Goal: Information Seeking & Learning: Learn about a topic

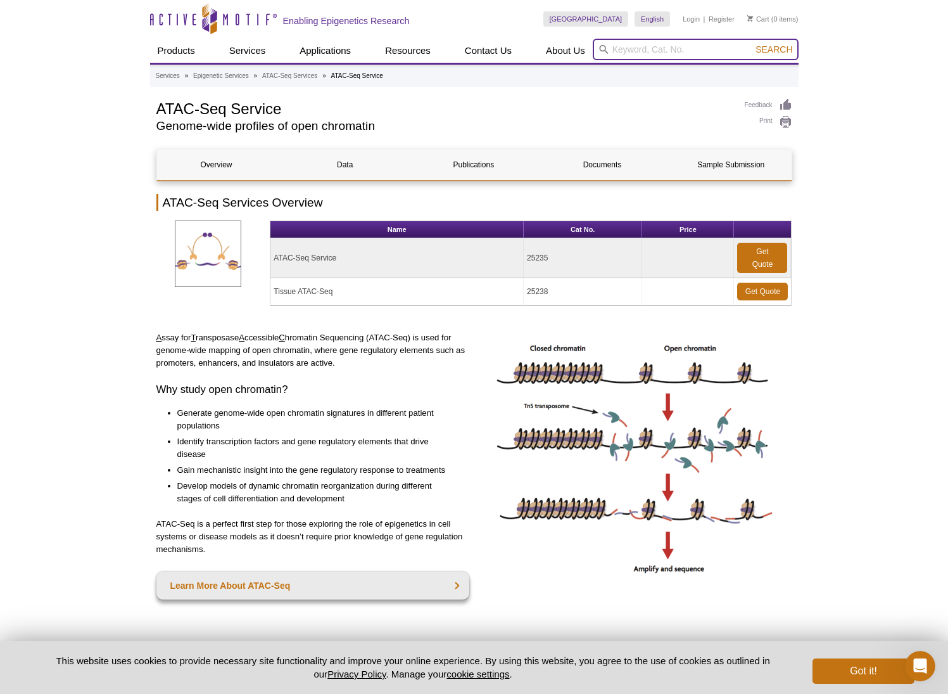
click at [633, 48] on input "search" at bounding box center [696, 50] width 206 height 22
type input "Hia5"
click at [775, 49] on button "Search" at bounding box center [774, 49] width 44 height 11
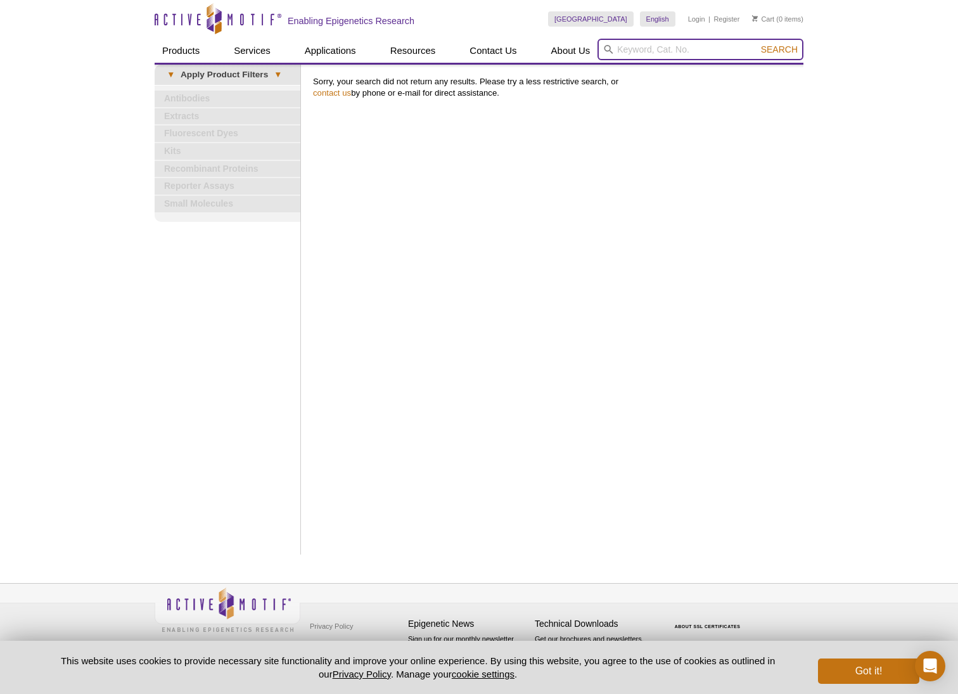
click at [630, 50] on input "search" at bounding box center [700, 50] width 206 height 22
type input "MTase"
click at [780, 49] on button "Search" at bounding box center [779, 49] width 44 height 11
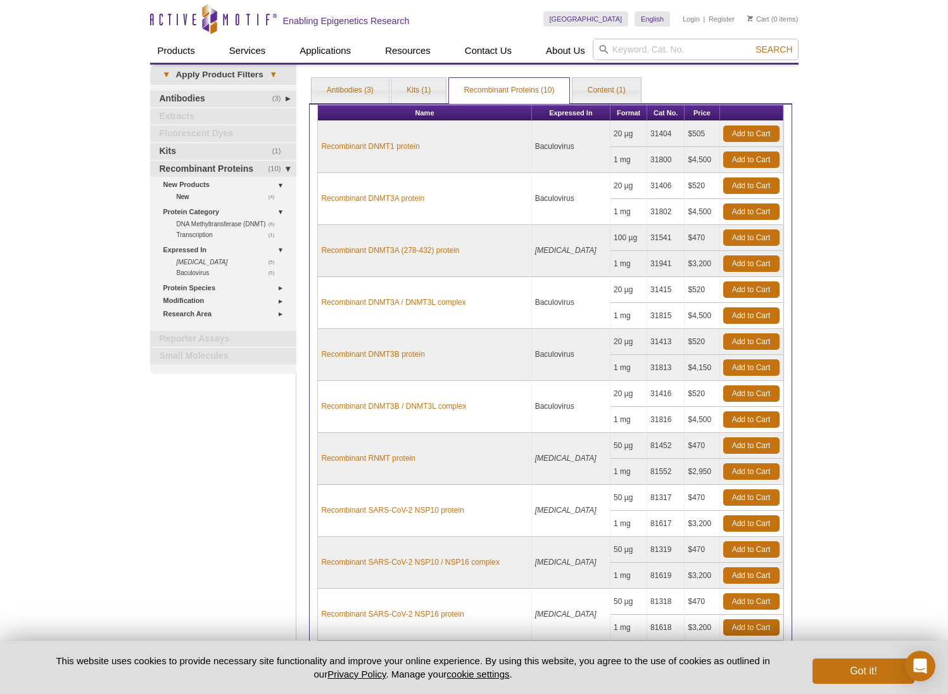
click at [186, 192] on link "(4) New" at bounding box center [229, 196] width 105 height 11
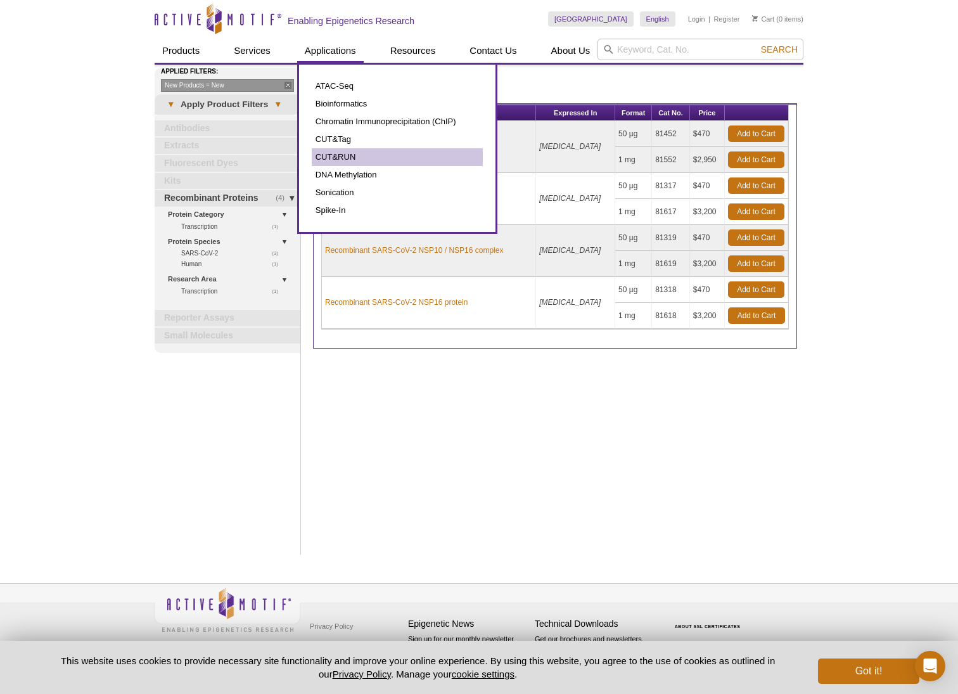
click at [343, 154] on link "CUT&RUN" at bounding box center [397, 157] width 171 height 18
